Goal: Check status: Check status

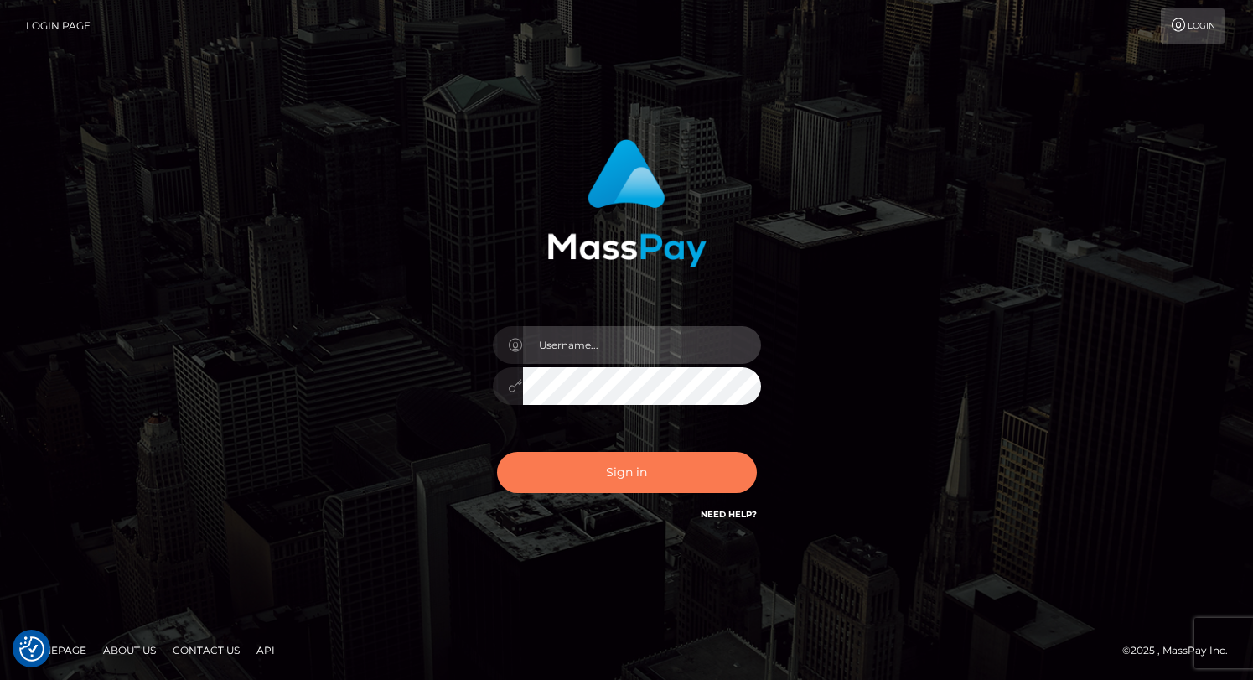
type input "grace.rush"
click at [569, 478] on button "Sign in" at bounding box center [627, 472] width 260 height 41
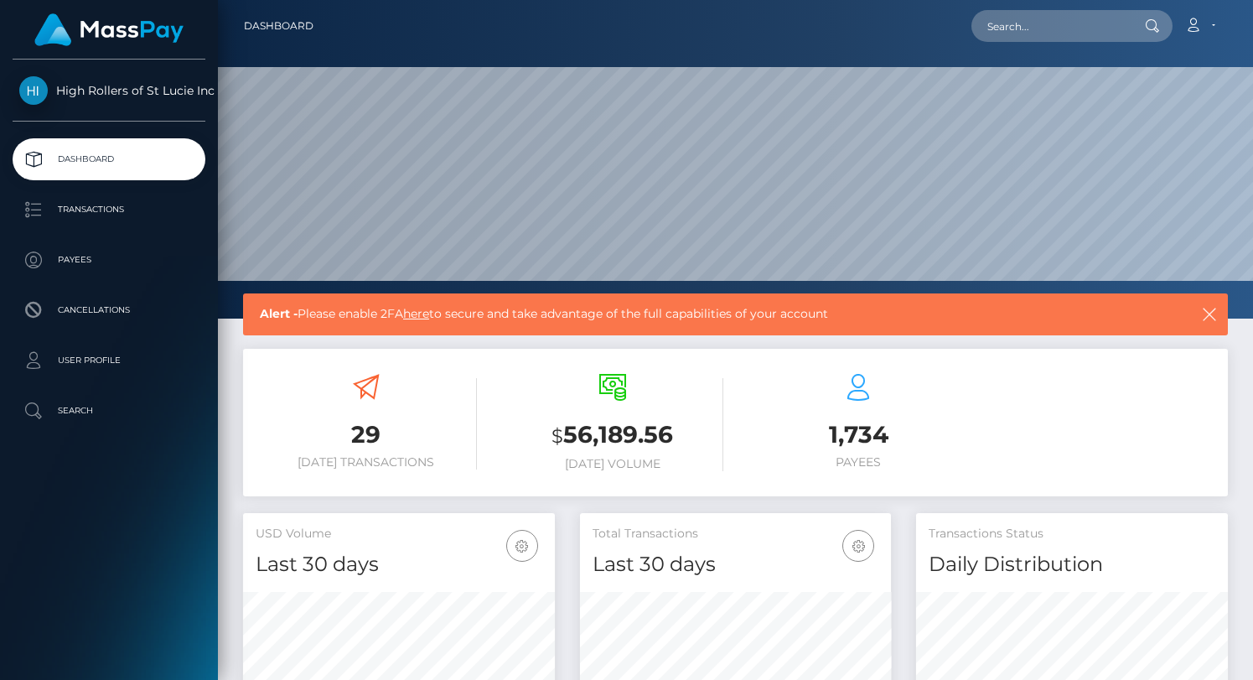
scroll to position [297, 312]
click at [89, 257] on p "Payees" at bounding box center [108, 259] width 179 height 25
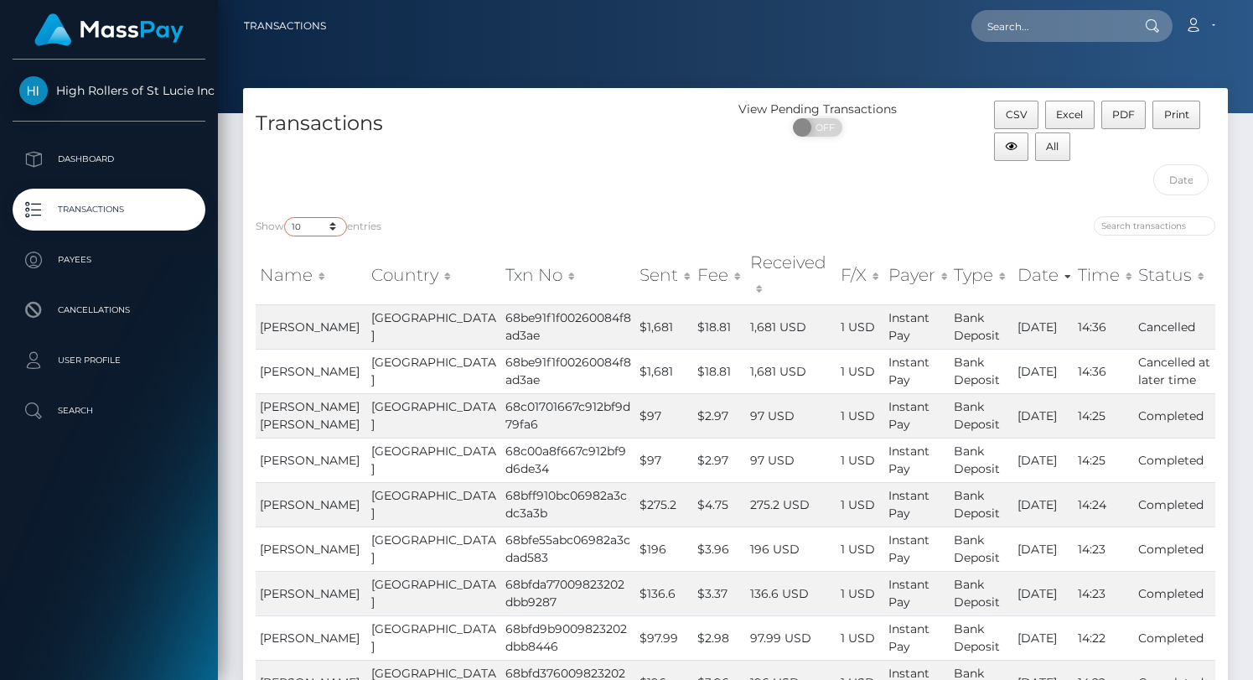
click at [325, 230] on select "10 25 50 100 250 500 1,000 3,500" at bounding box center [315, 226] width 63 height 19
select select "3500"
click at [286, 217] on select "10 25 50 100 250 500 1,000 3,500" at bounding box center [315, 226] width 63 height 19
click at [471, 173] on div "Transactions" at bounding box center [489, 152] width 493 height 103
click at [476, 158] on div "Transactions" at bounding box center [489, 152] width 493 height 103
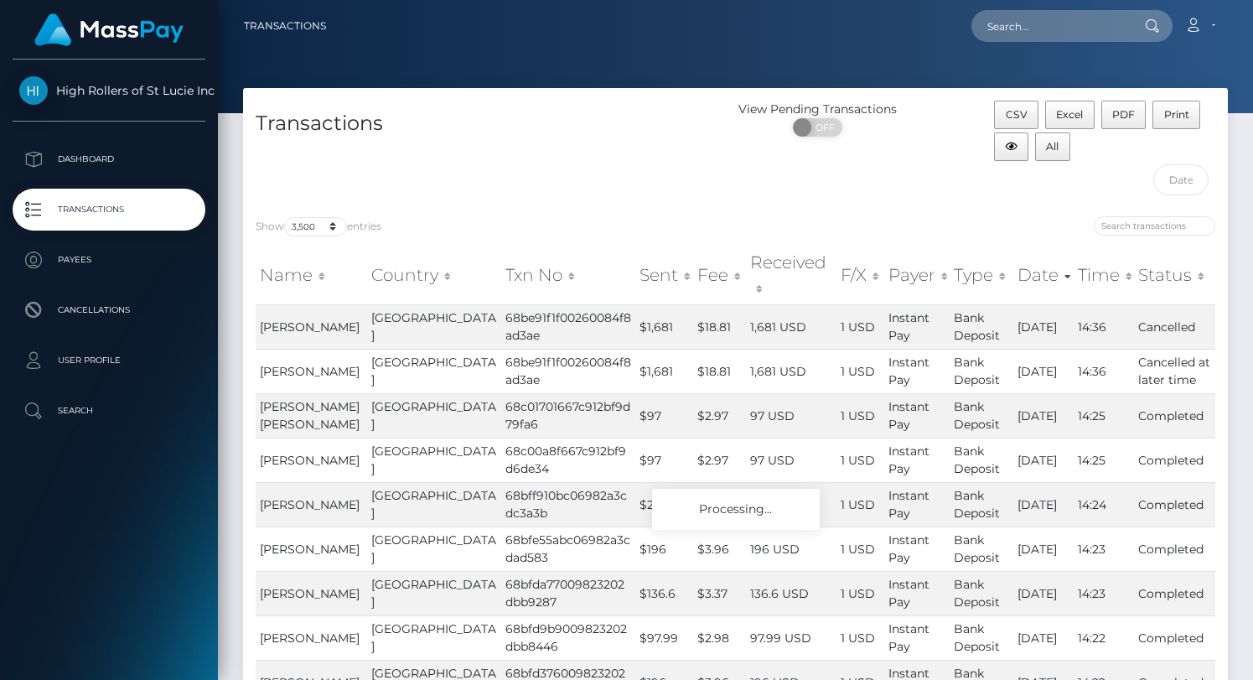
click at [476, 158] on div "Transactions" at bounding box center [489, 152] width 493 height 103
click at [520, 172] on div "Transactions" at bounding box center [489, 152] width 493 height 103
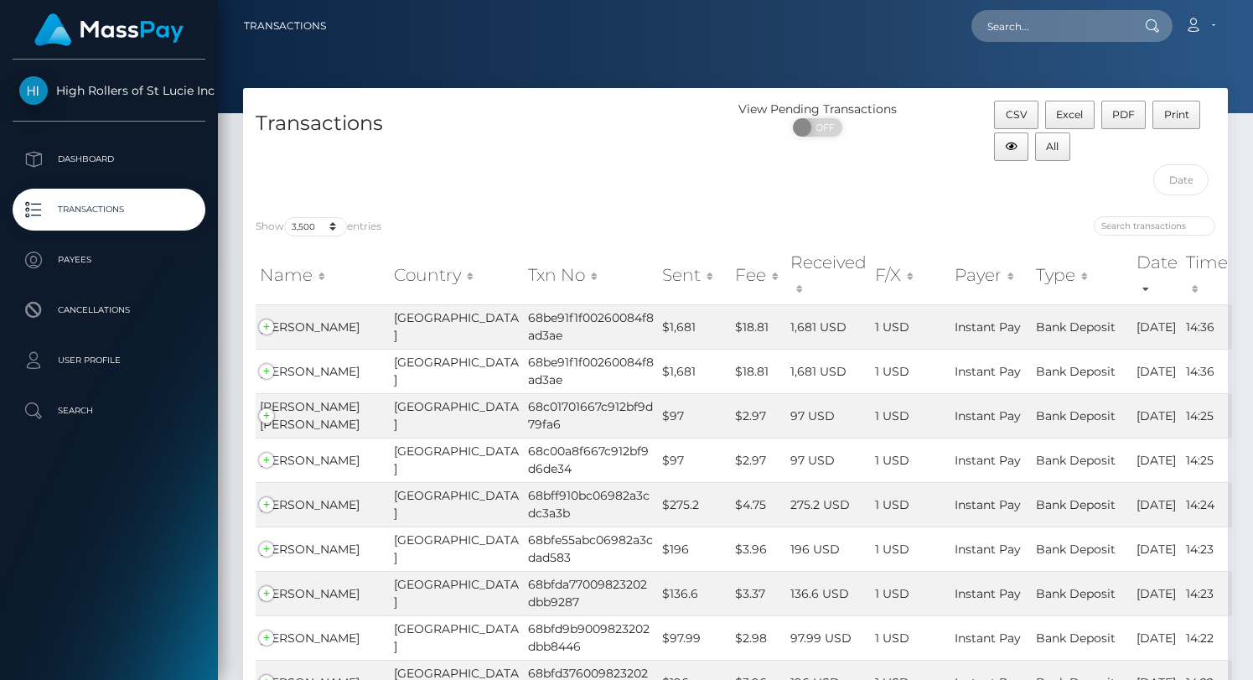
scroll to position [72486, 0]
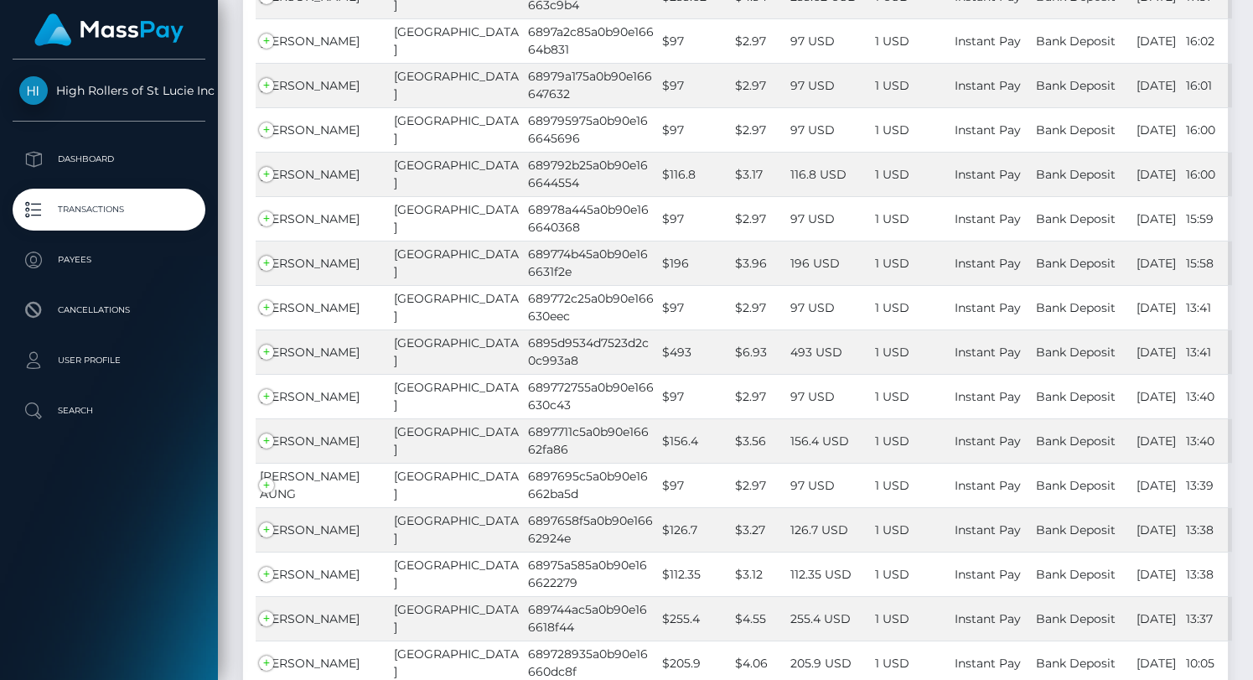
drag, startPoint x: 518, startPoint y: 340, endPoint x: 455, endPoint y: 323, distance: 65.3
drag, startPoint x: 257, startPoint y: 314, endPoint x: 552, endPoint y: 334, distance: 295.7
copy tr "DAVID MICHAEL DE MEDICIS United States 6897bebb5a0b90e16665ca97"
